Goal: Transaction & Acquisition: Purchase product/service

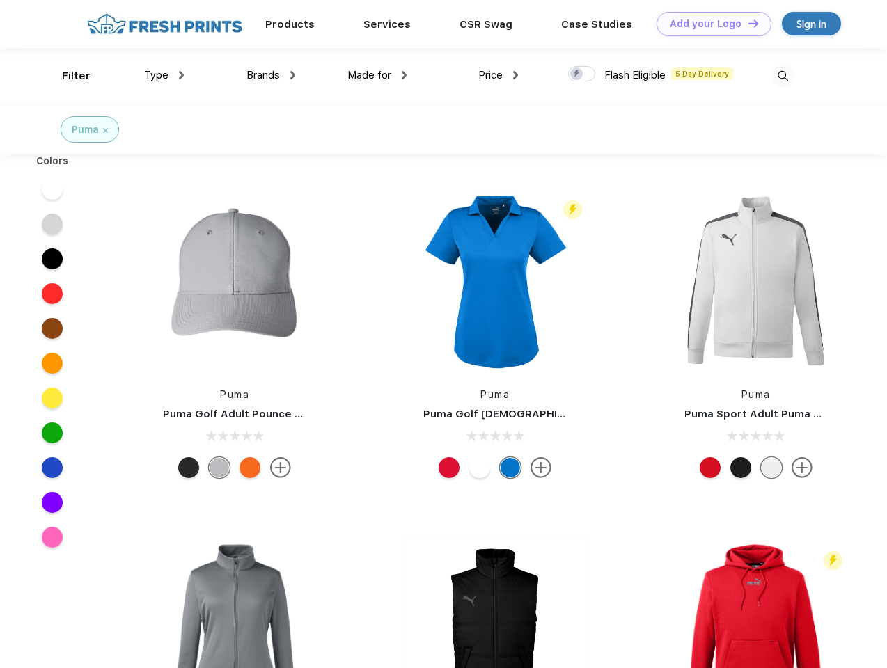
scroll to position [1, 0]
click at [709, 24] on link "Add your Logo Design Tool" at bounding box center [713, 24] width 115 height 24
click at [0, 0] on div "Design Tool" at bounding box center [0, 0] width 0 height 0
click at [747, 23] on link "Add your Logo Design Tool" at bounding box center [713, 24] width 115 height 24
click at [67, 76] on div "Filter" at bounding box center [76, 76] width 29 height 16
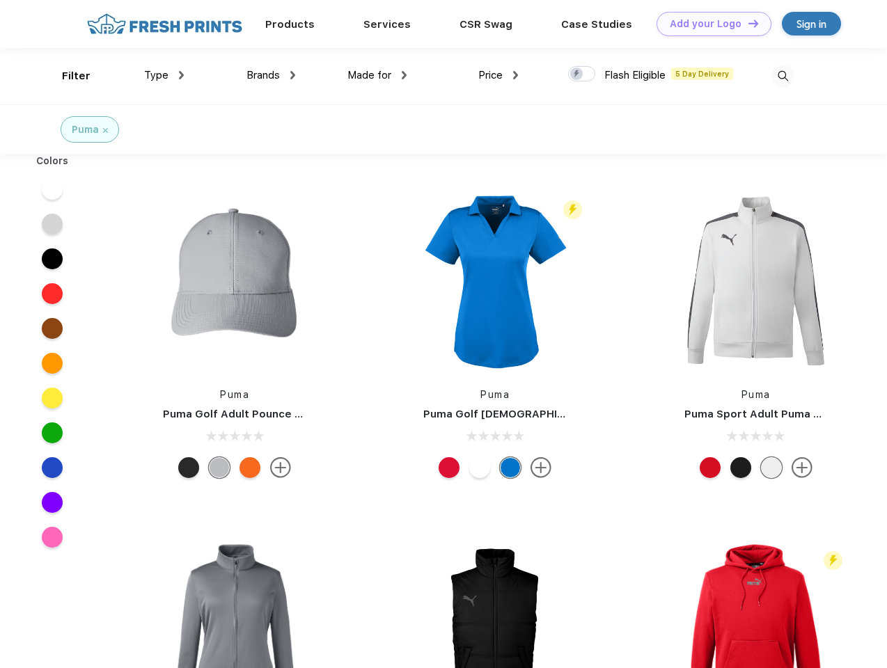
click at [164, 75] on span "Type" at bounding box center [156, 75] width 24 height 13
click at [271, 75] on span "Brands" at bounding box center [262, 75] width 33 height 13
click at [377, 75] on span "Made for" at bounding box center [369, 75] width 44 height 13
click at [498, 75] on span "Price" at bounding box center [490, 75] width 24 height 13
click at [582, 74] on div at bounding box center [581, 73] width 27 height 15
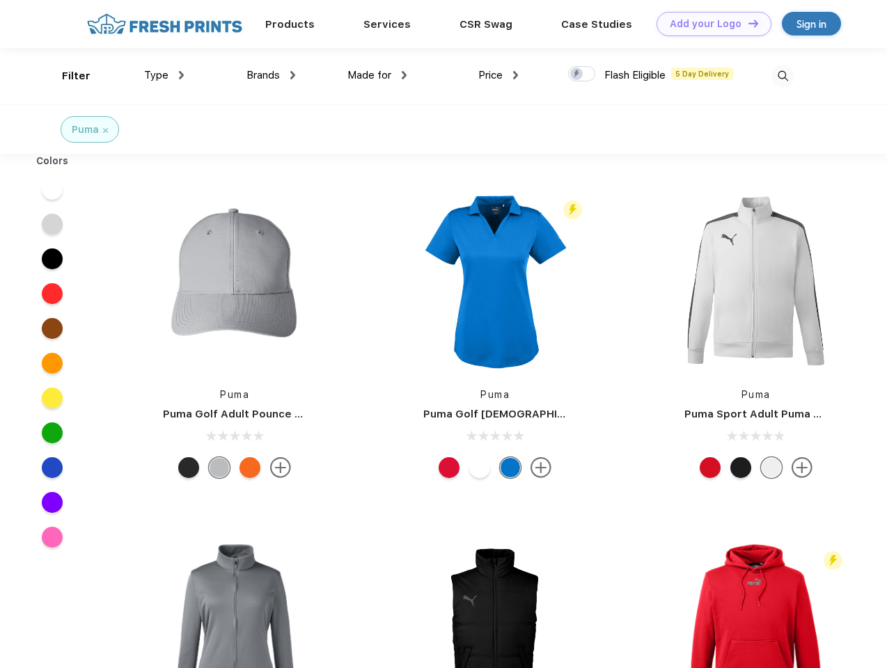
click at [577, 74] on input "checkbox" at bounding box center [572, 69] width 9 height 9
click at [782, 76] on img at bounding box center [782, 76] width 23 height 23
